Goal: Navigation & Orientation: Find specific page/section

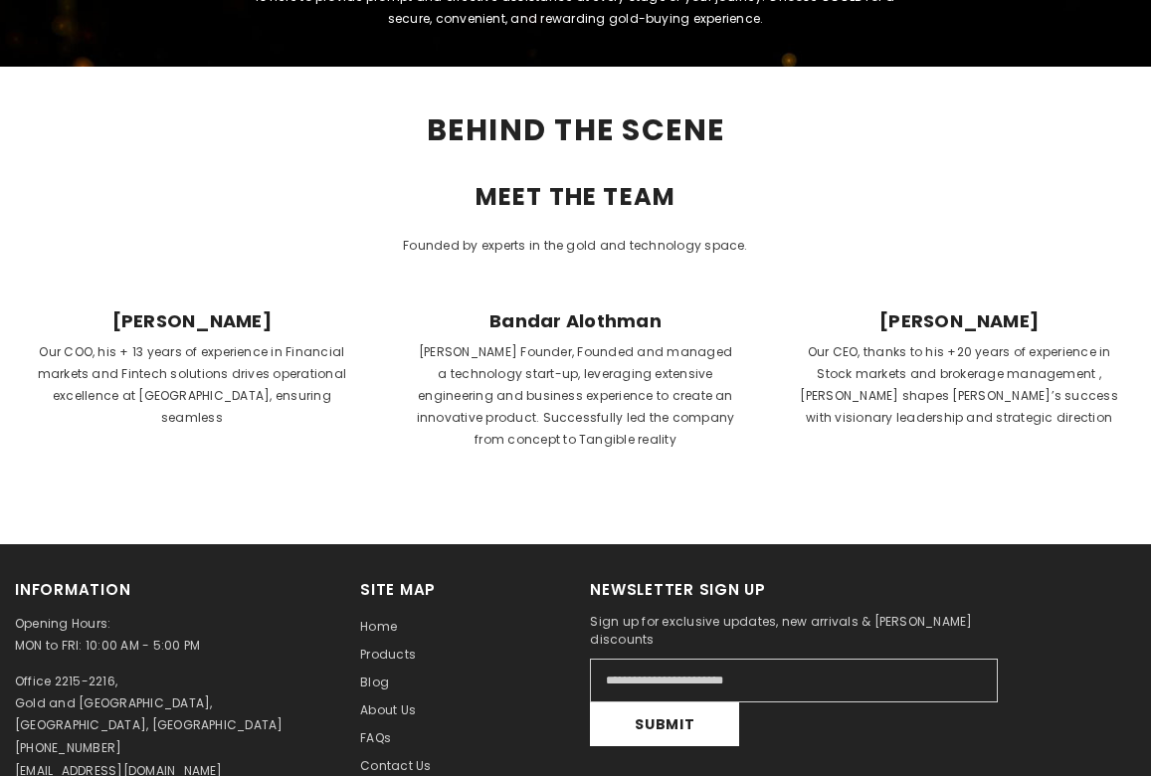
scroll to position [696, 0]
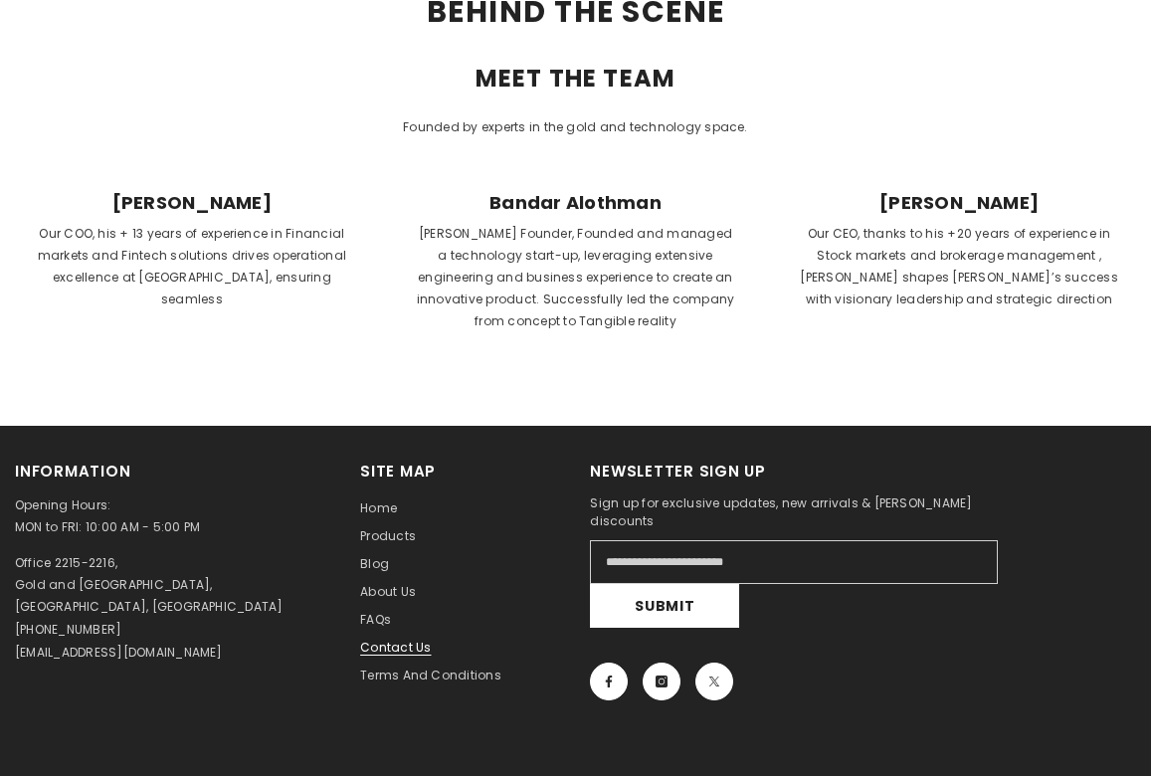
click at [404, 648] on span "Contact us" at bounding box center [395, 646] width 71 height 17
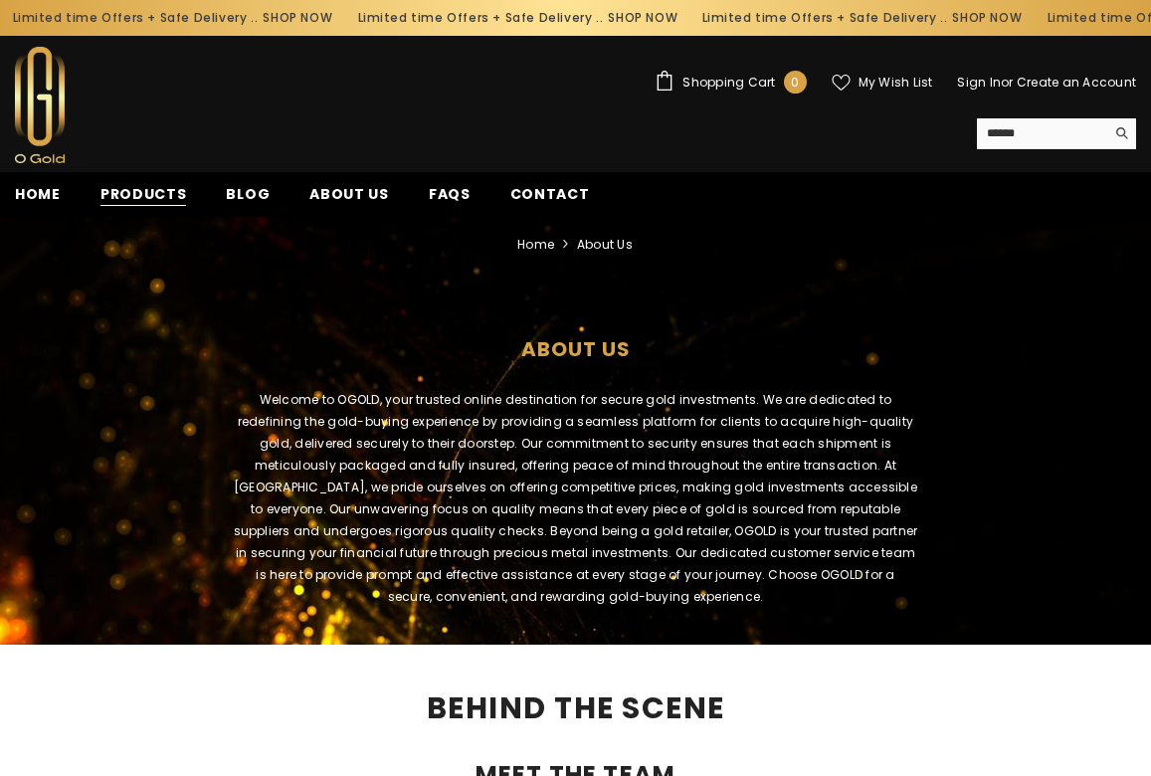
click at [171, 190] on span "Products" at bounding box center [143, 194] width 87 height 21
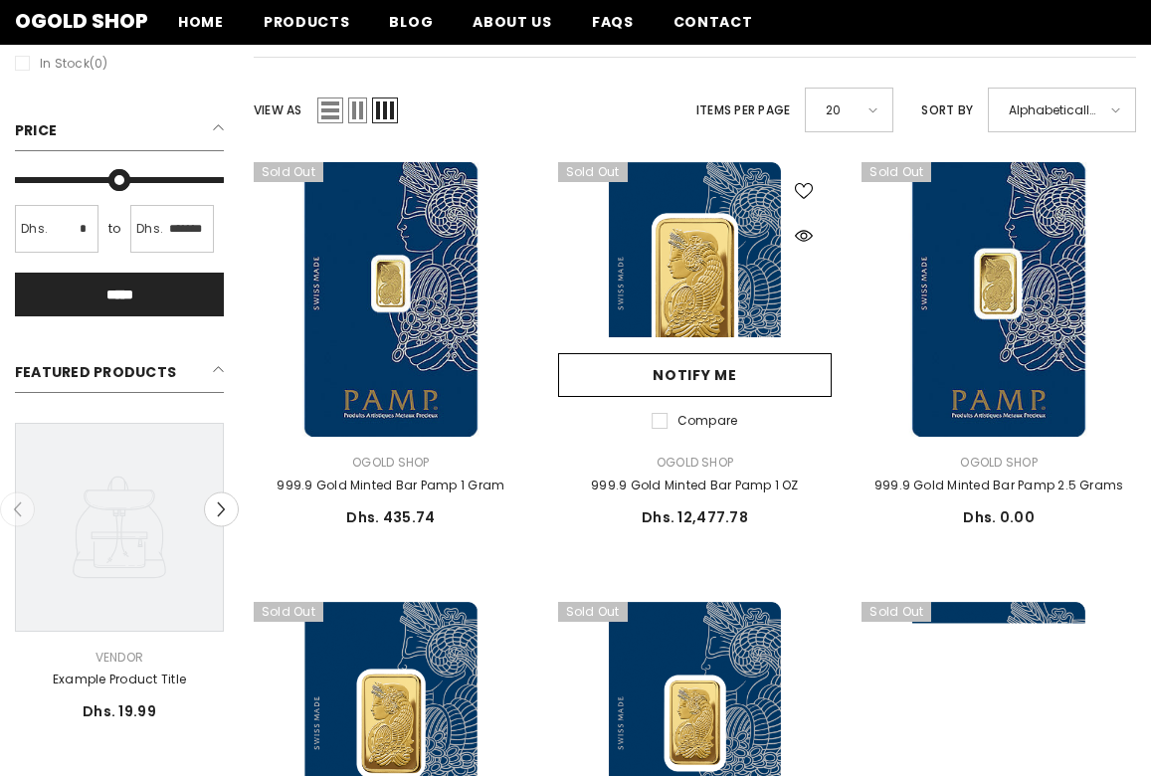
scroll to position [298, 0]
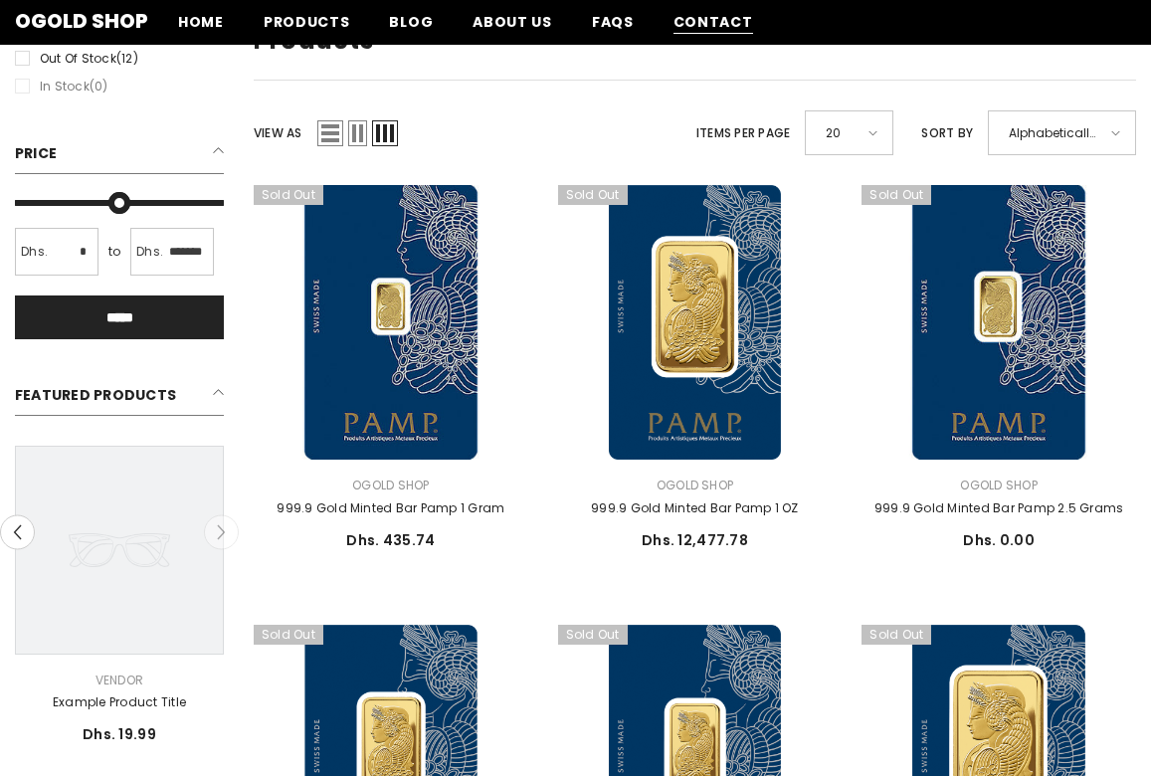
click at [675, 26] on span "Contact" at bounding box center [713, 22] width 80 height 21
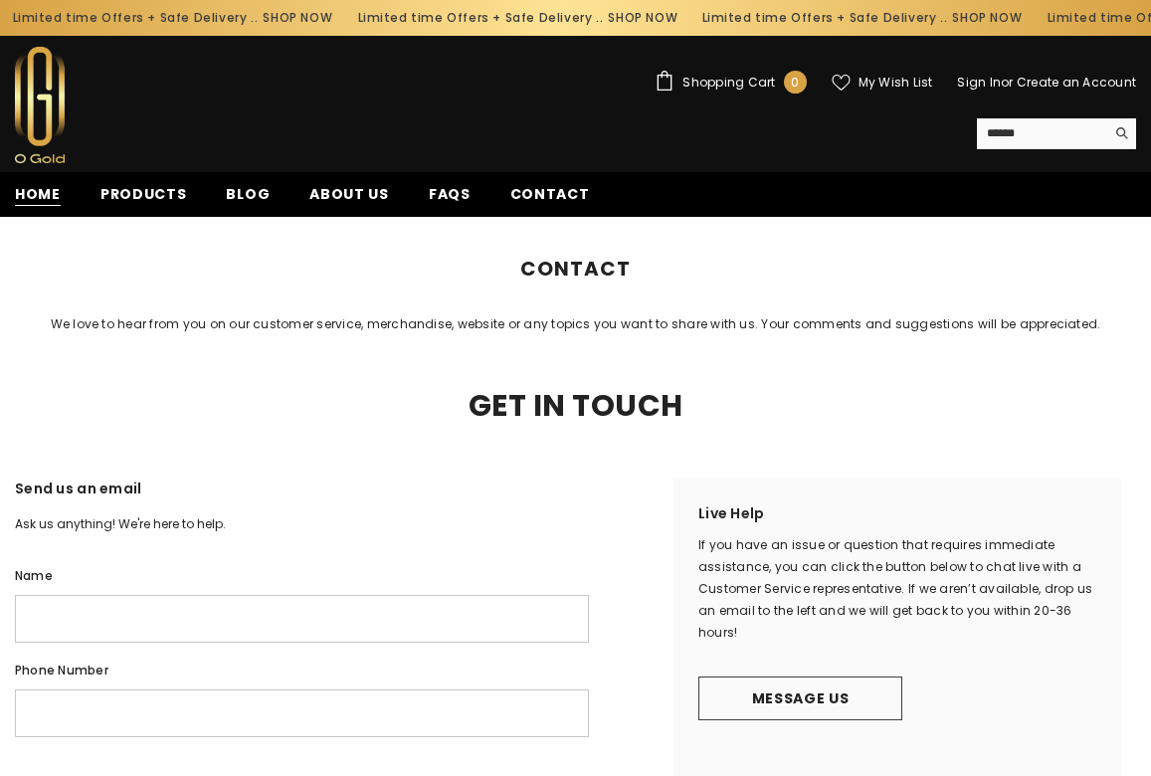
click at [34, 193] on span "Home" at bounding box center [38, 194] width 46 height 21
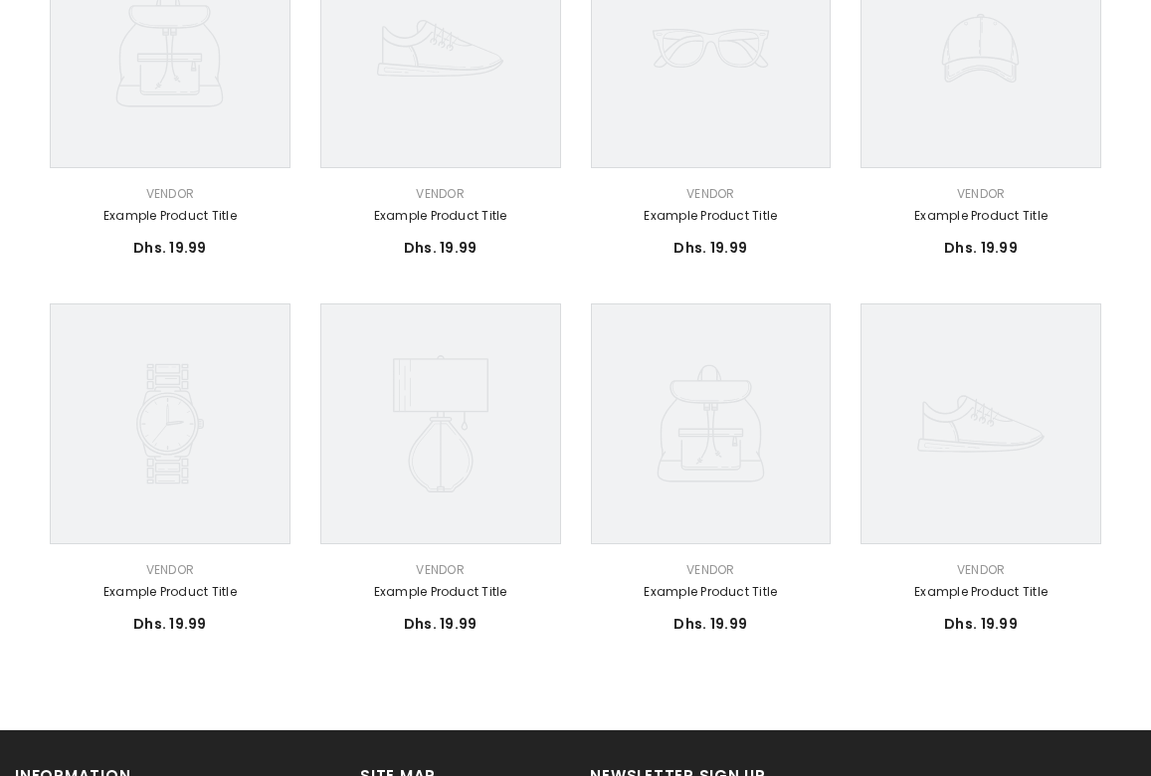
scroll to position [1094, 0]
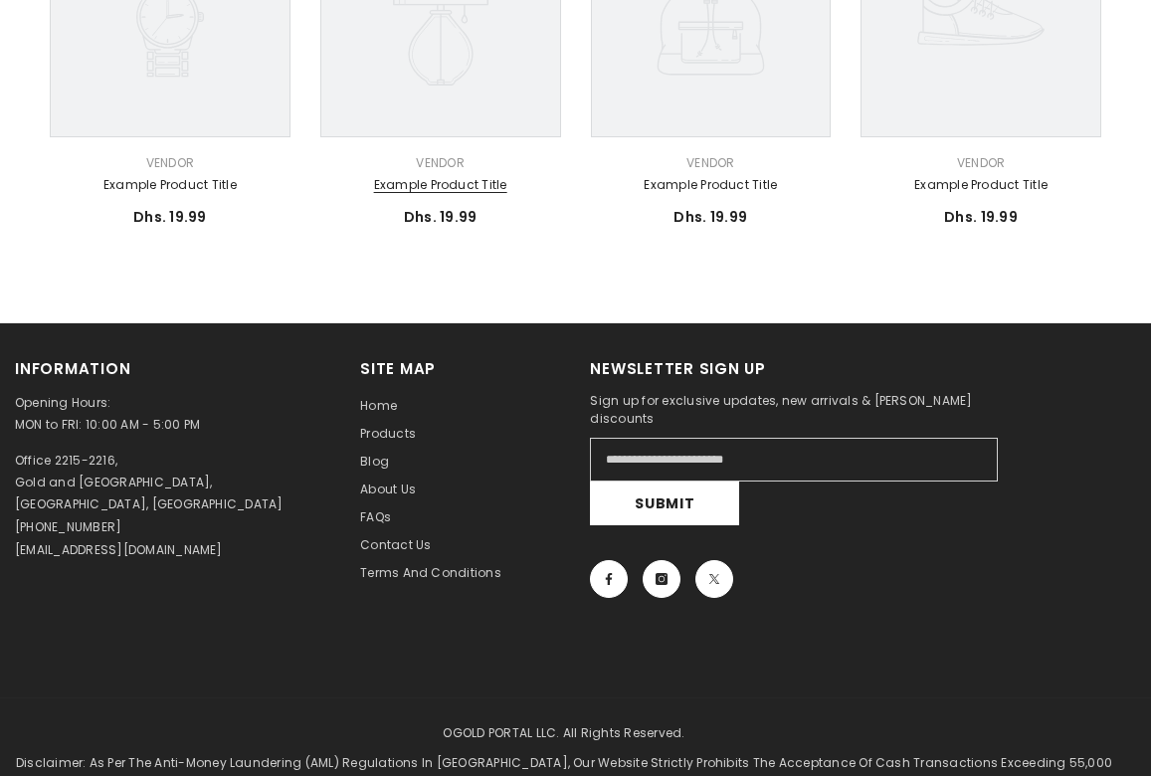
click at [462, 190] on link "Example product title" at bounding box center [440, 185] width 241 height 22
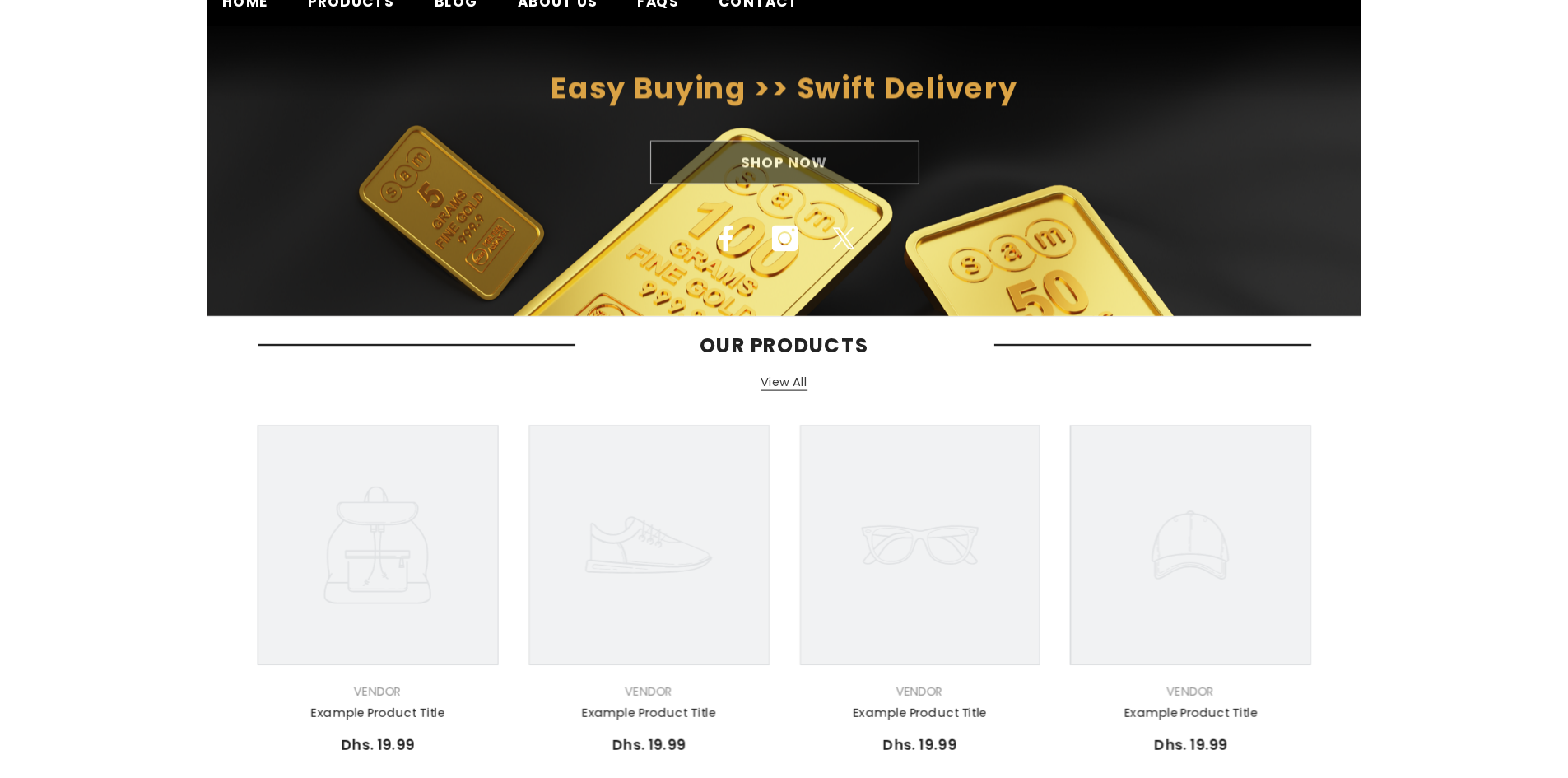
scroll to position [0, 0]
